Goal: Transaction & Acquisition: Purchase product/service

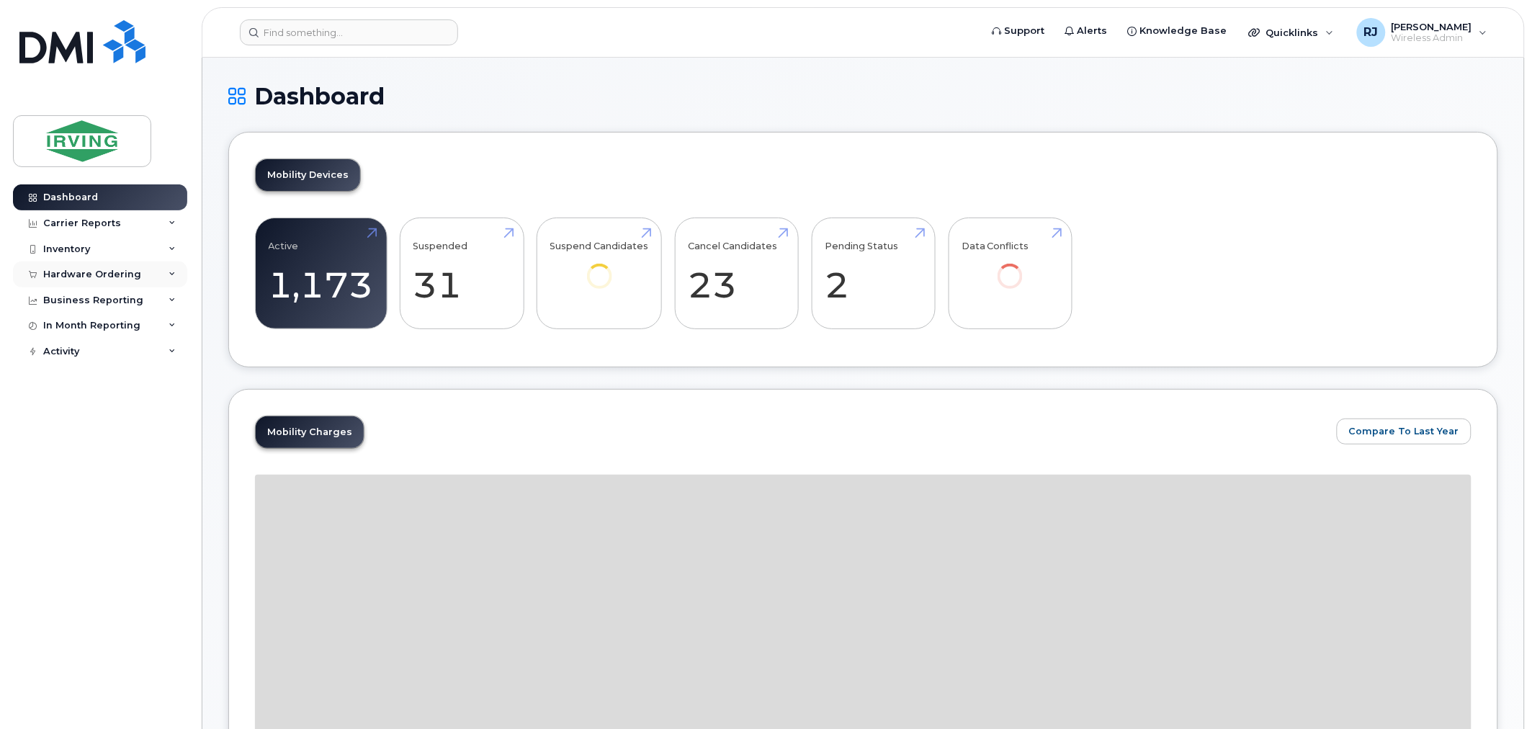
click at [130, 281] on div "Hardware Ordering" at bounding box center [100, 274] width 174 height 26
click at [110, 300] on link "Overview" at bounding box center [112, 300] width 149 height 27
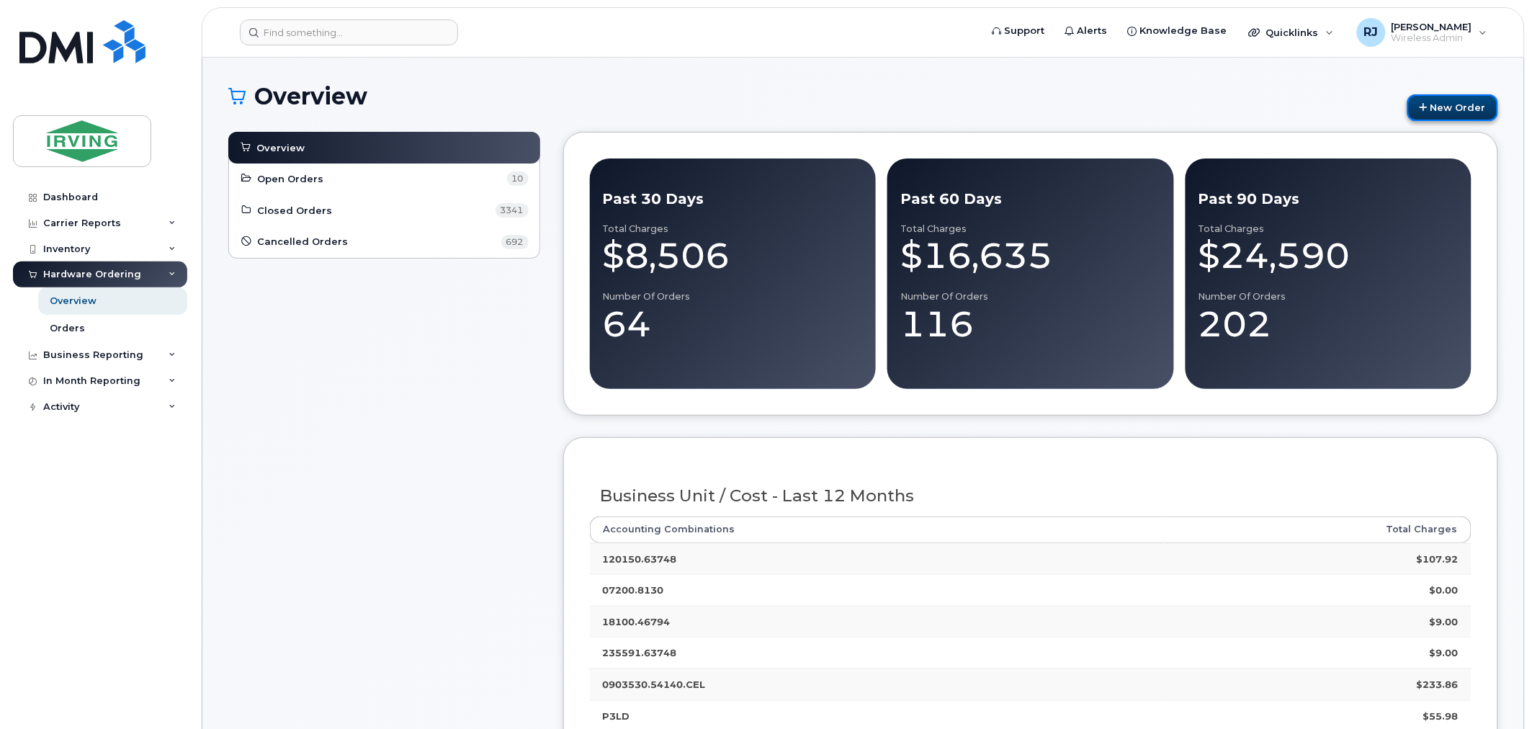
click at [1468, 98] on link "New Order" at bounding box center [1452, 107] width 91 height 27
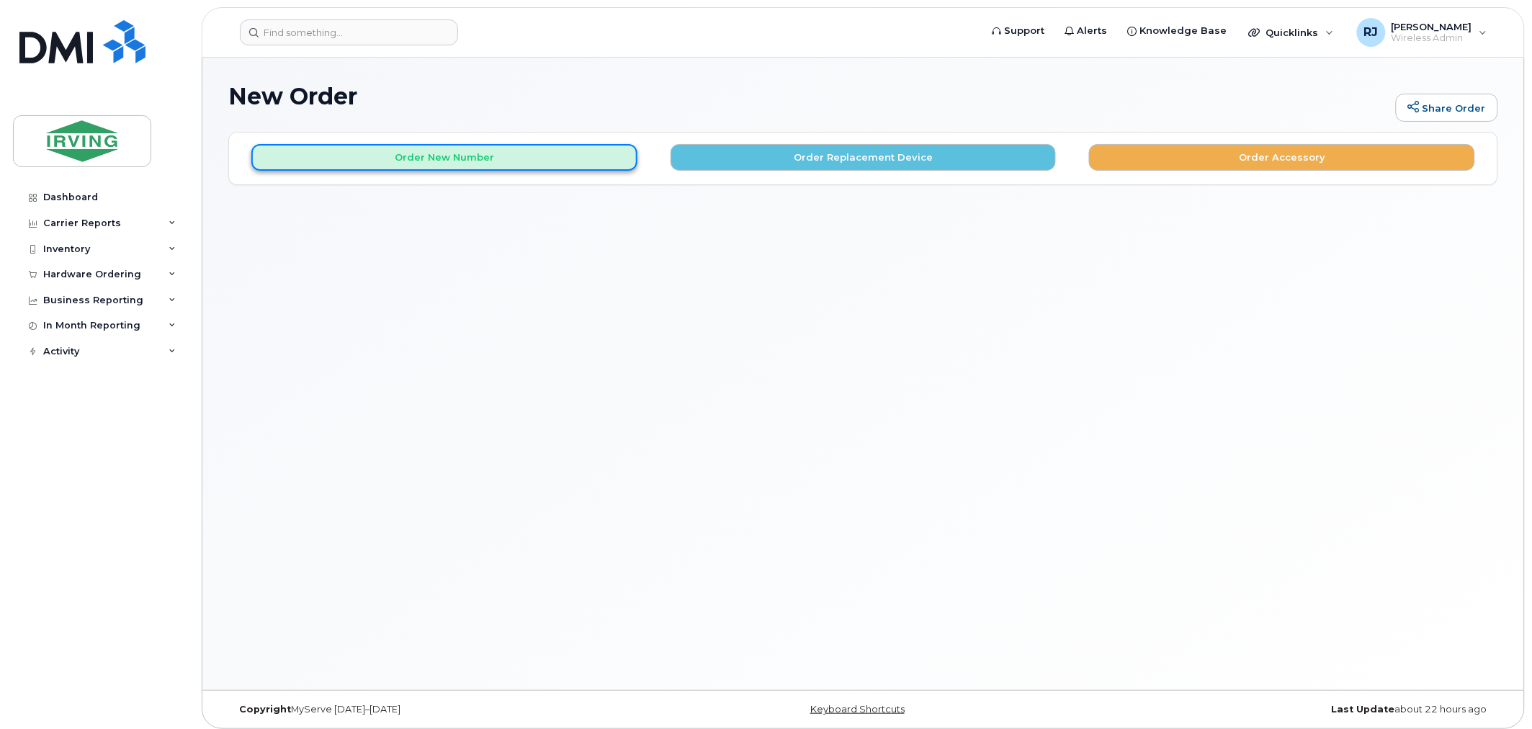
click at [523, 157] on button "Order New Number" at bounding box center [444, 157] width 386 height 27
